Goal: Complete application form

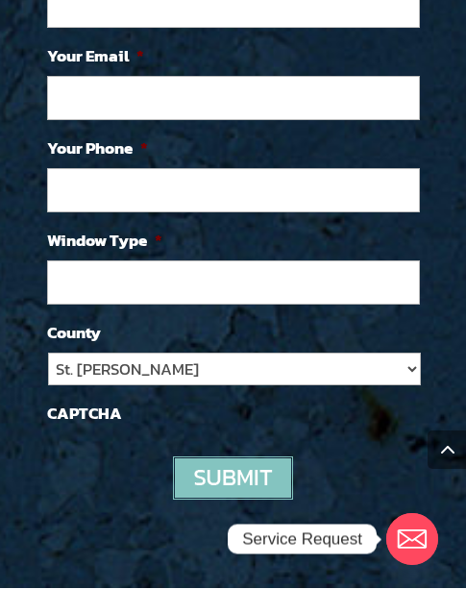
select select "[PERSON_NAME]"
click at [48, 353] on select "St. [PERSON_NAME] Volusia Flagler [PERSON_NAME] Nassau Other" at bounding box center [234, 369] width 373 height 33
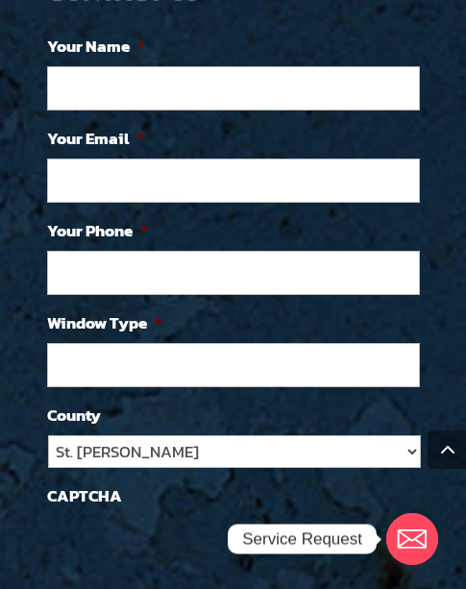
scroll to position [5055, 0]
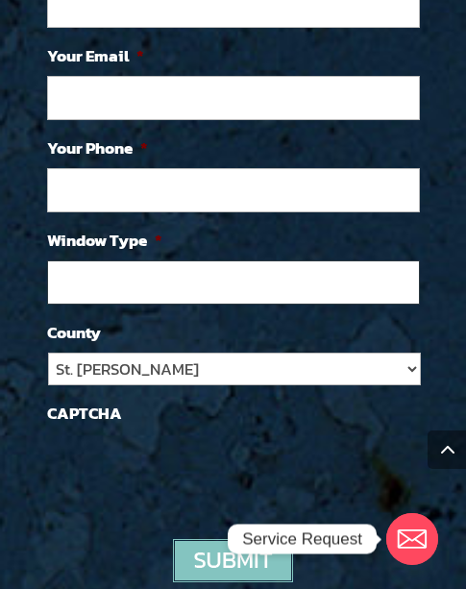
click at [179, 260] on input "Window Type *" at bounding box center [233, 282] width 373 height 44
click at [125, 263] on input "Window Type *" at bounding box center [233, 282] width 373 height 44
type input "NEW"
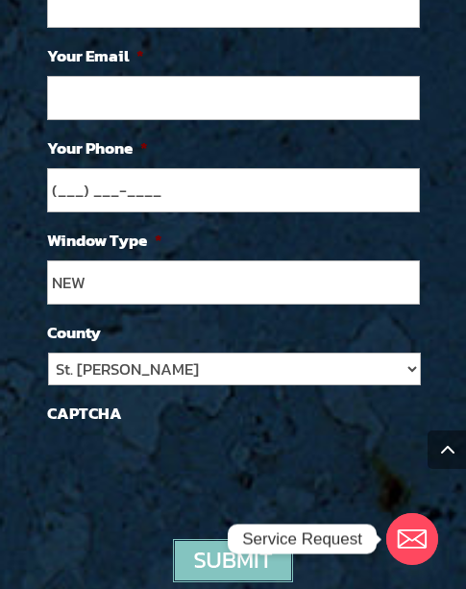
click at [56, 168] on input "(___) ___-____" at bounding box center [233, 190] width 373 height 44
type input "(3__) ___-____"
type input "(___) ___-____"
click at [120, 168] on input "(___) ___-____" at bounding box center [233, 190] width 373 height 44
click at [176, 168] on input "(___) ___-2253" at bounding box center [233, 190] width 373 height 44
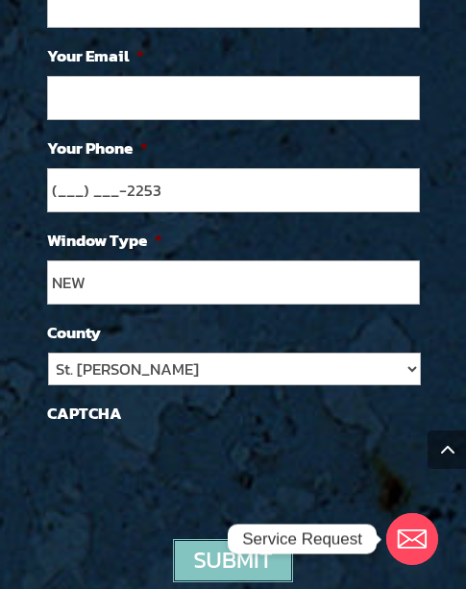
click at [176, 168] on input "(___) ___-2253" at bounding box center [233, 190] width 373 height 44
type input "[PHONE_NUMBER]"
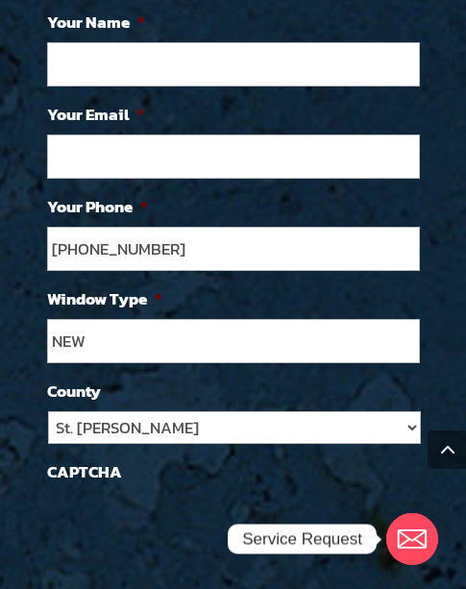
scroll to position [4990, 0]
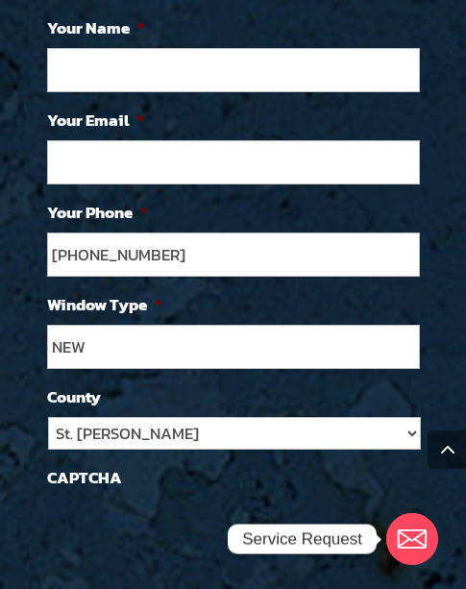
click at [165, 140] on input "Your Email *" at bounding box center [233, 162] width 373 height 44
click at [162, 140] on input "cwhit@kitchen .com" at bounding box center [233, 162] width 373 height 44
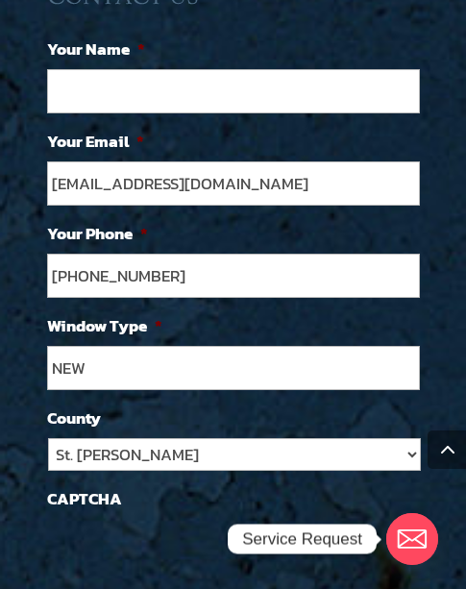
scroll to position [4959, 0]
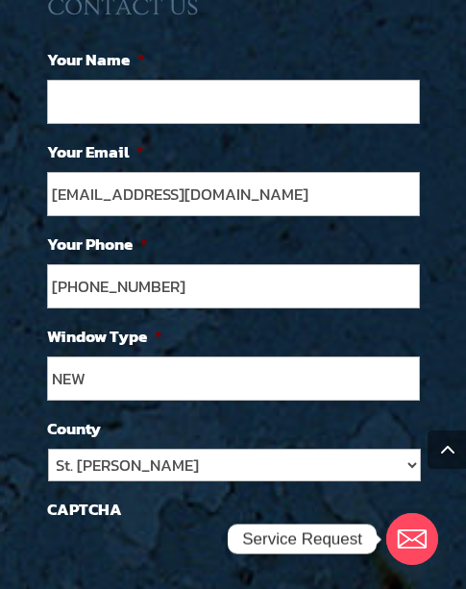
type input "[EMAIL_ADDRESS][DOMAIN_NAME]"
click at [175, 105] on ul "Your Name * Your Email * [EMAIL_ADDRESS][DOMAIN_NAME] Your Phone * [PHONE_NUMBE…" at bounding box center [233, 325] width 373 height 557
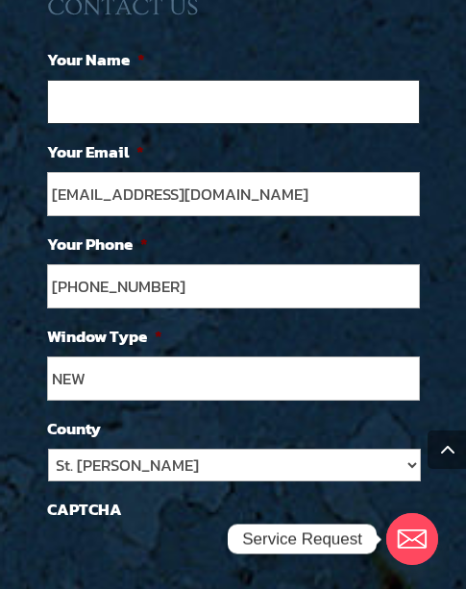
click at [168, 80] on input "Your Name *" at bounding box center [233, 102] width 373 height 44
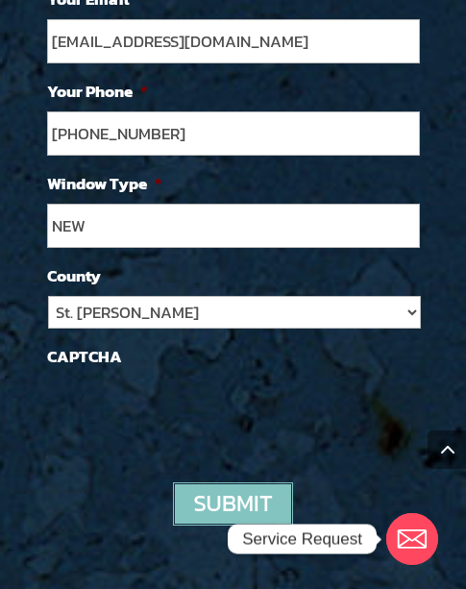
scroll to position [5119, 0]
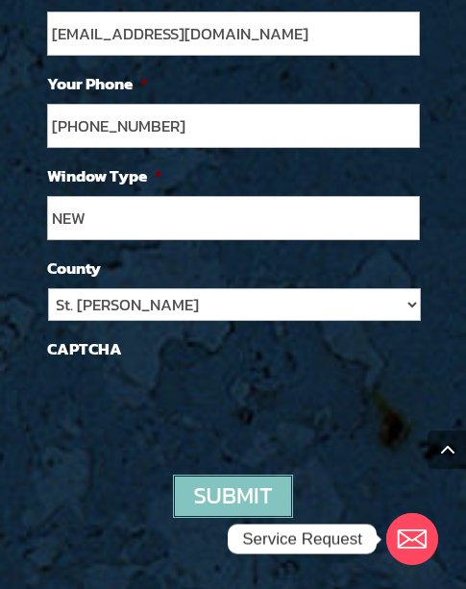
type input "shamin"
click at [196, 475] on input "image" at bounding box center [233, 496] width 120 height 43
click at [247, 475] on input "image" at bounding box center [233, 496] width 120 height 43
click at [250, 475] on input "image" at bounding box center [233, 496] width 120 height 43
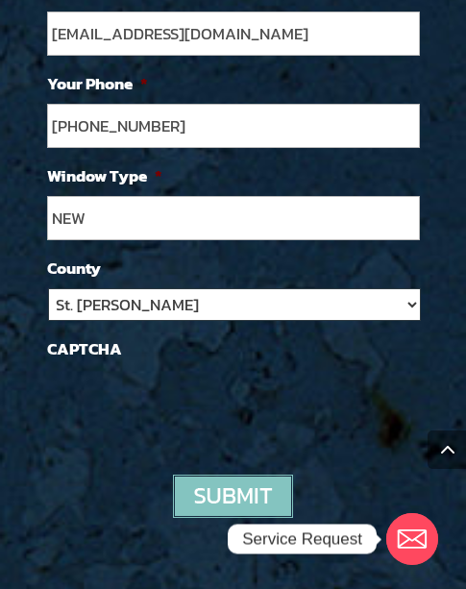
click at [185, 288] on select "St. [PERSON_NAME] Volusia Flagler [PERSON_NAME] Nassau Other" at bounding box center [234, 304] width 373 height 33
click at [48, 288] on select "St. [PERSON_NAME] Volusia Flagler [PERSON_NAME] Nassau Other" at bounding box center [234, 304] width 373 height 33
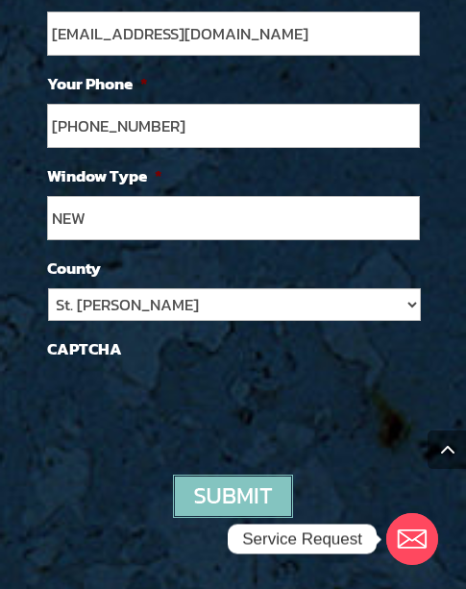
scroll to position [4126, 0]
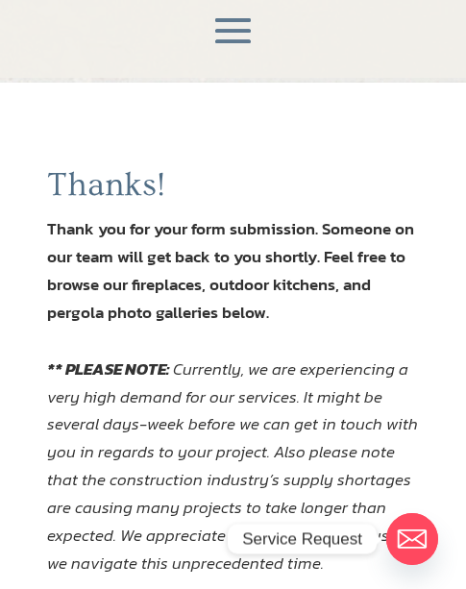
scroll to position [192, 0]
